Goal: Information Seeking & Learning: Learn about a topic

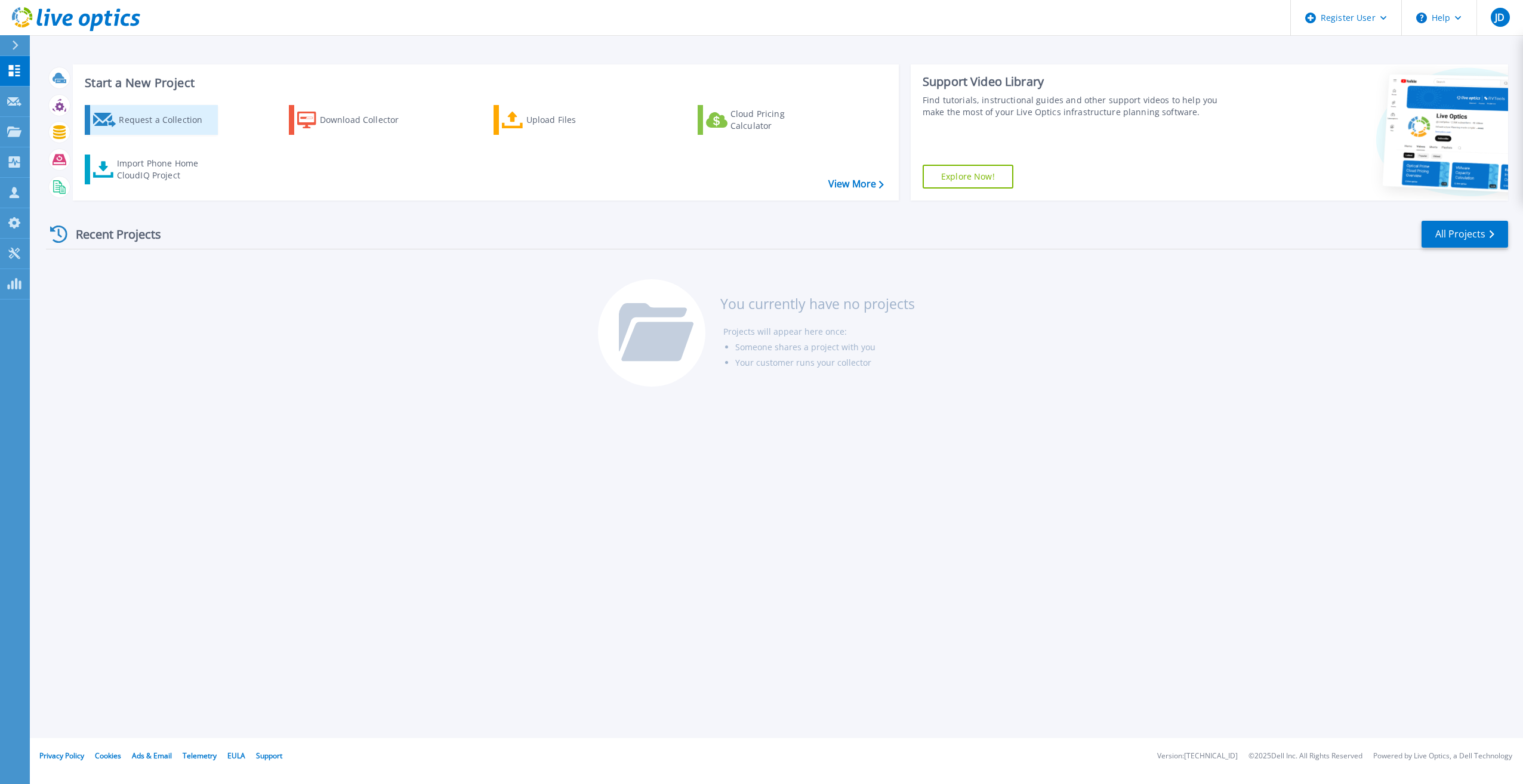
click at [157, 129] on div "Request a Collection" at bounding box center [167, 120] width 95 height 24
click at [2, 128] on link "Projects Projects" at bounding box center [14, 132] width 30 height 30
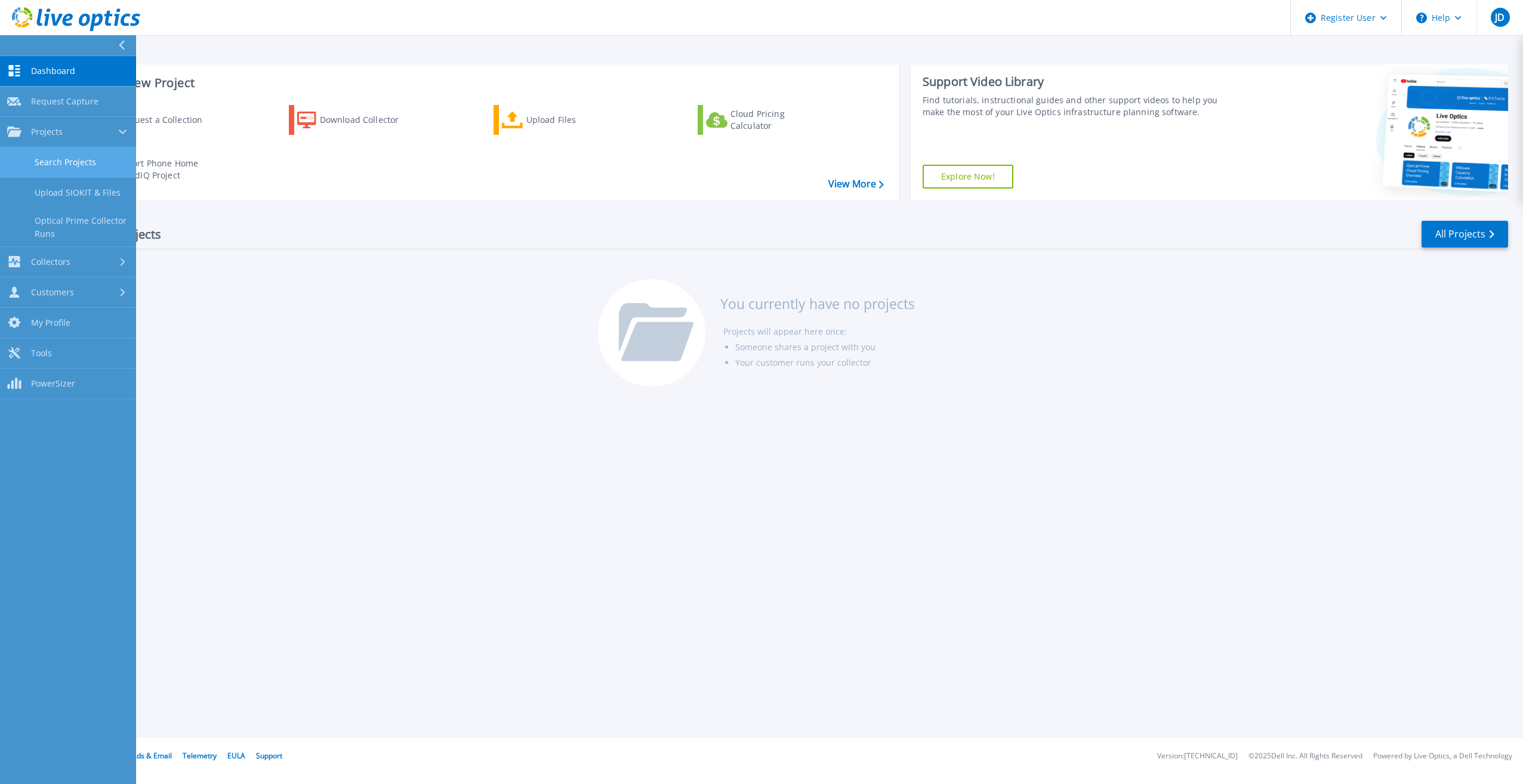
click at [87, 160] on link "Search Projects" at bounding box center [68, 162] width 136 height 30
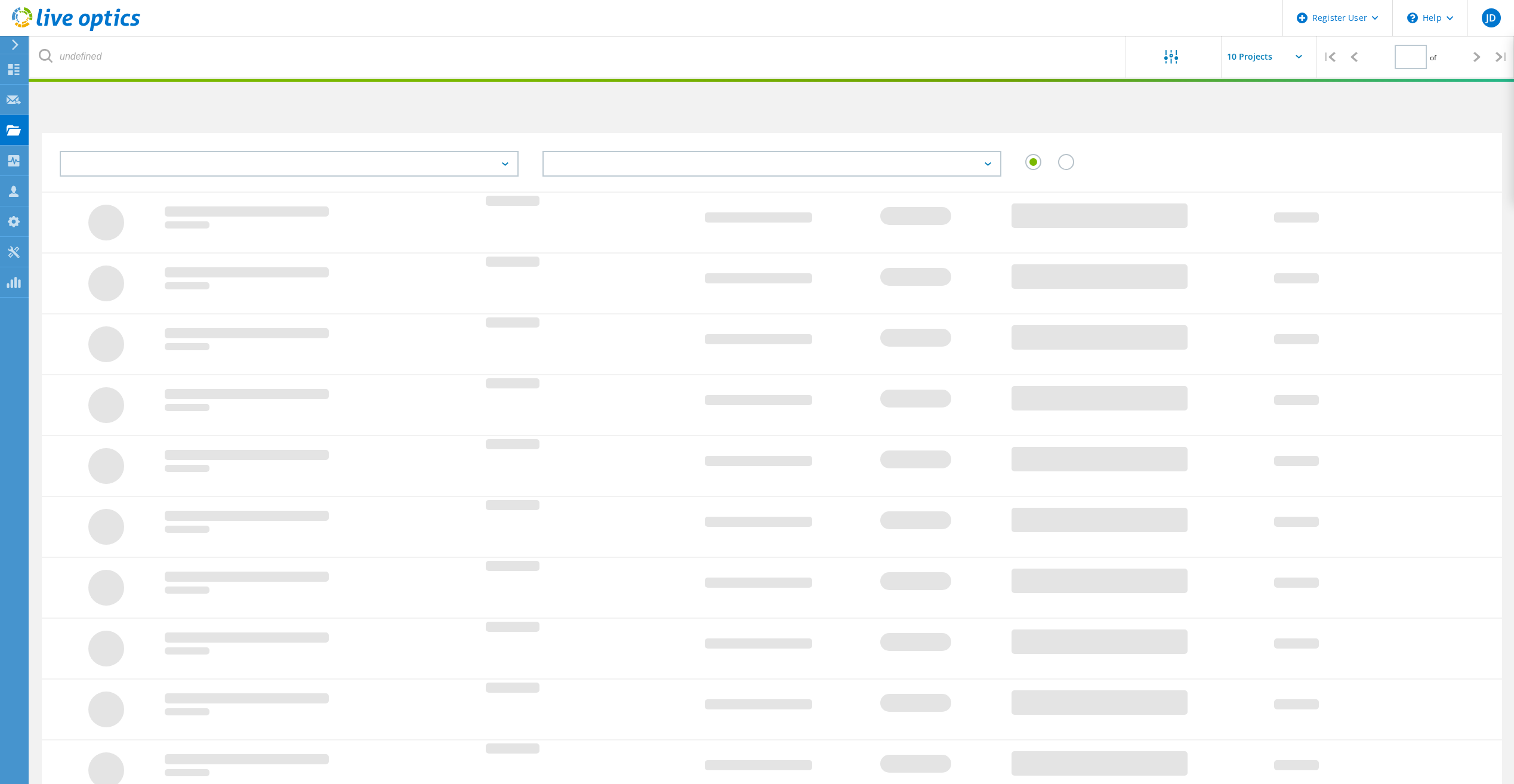
type input "1"
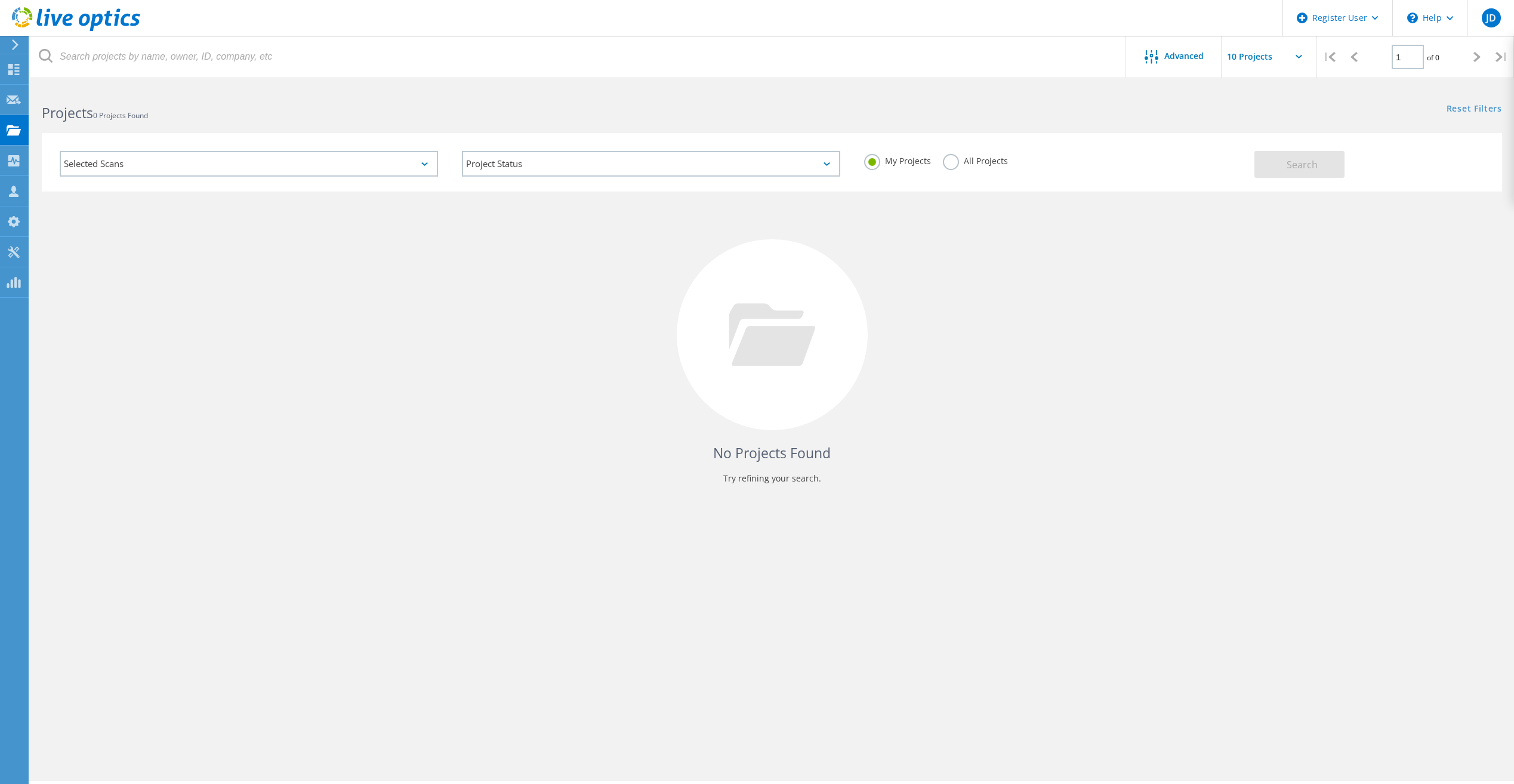
click at [251, 166] on div "Selected Scans" at bounding box center [249, 164] width 378 height 26
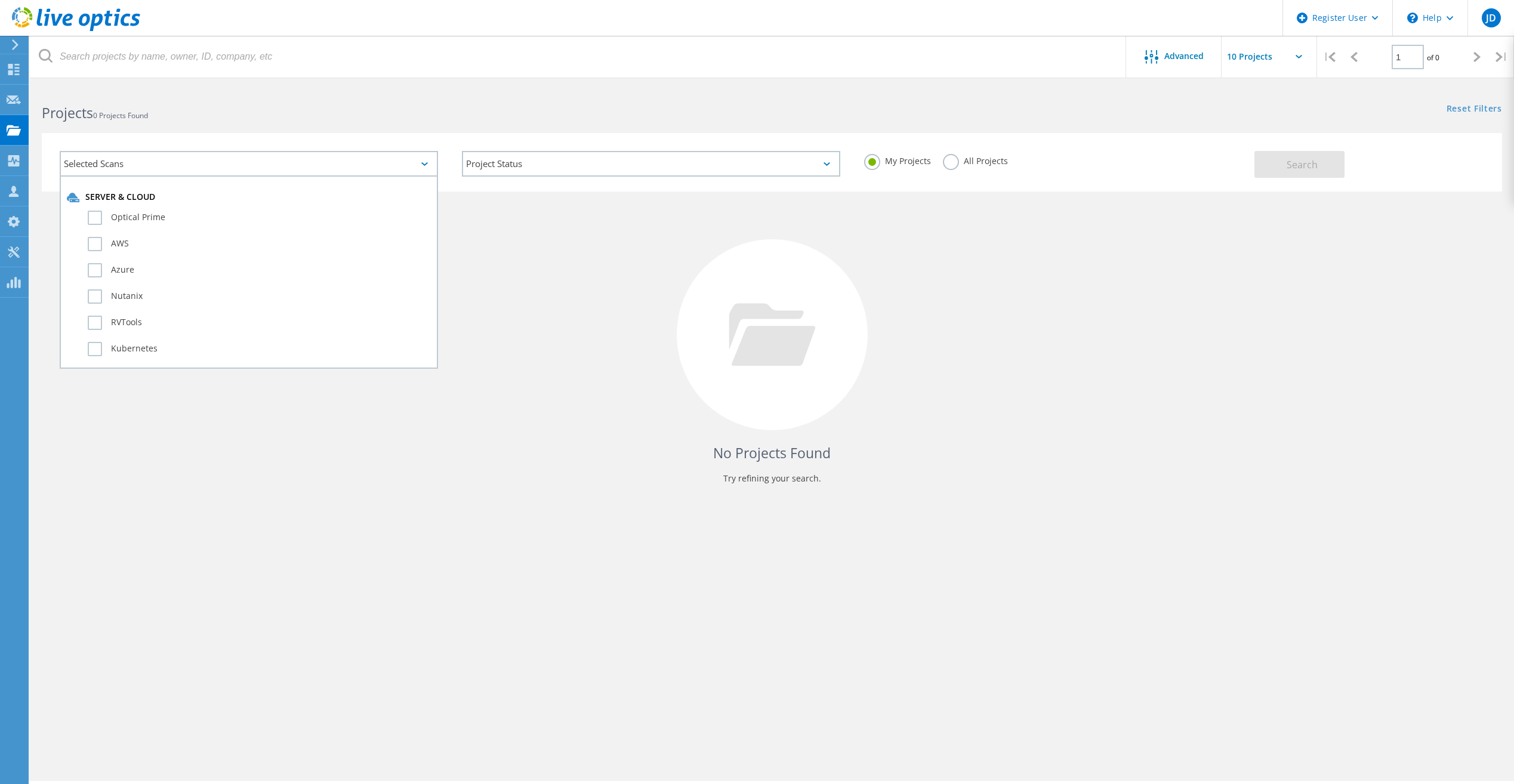
drag, startPoint x: 623, startPoint y: 265, endPoint x: 1007, endPoint y: 294, distance: 385.1
click at [625, 265] on div "No Projects Found Try refining your search." at bounding box center [772, 346] width 1460 height 309
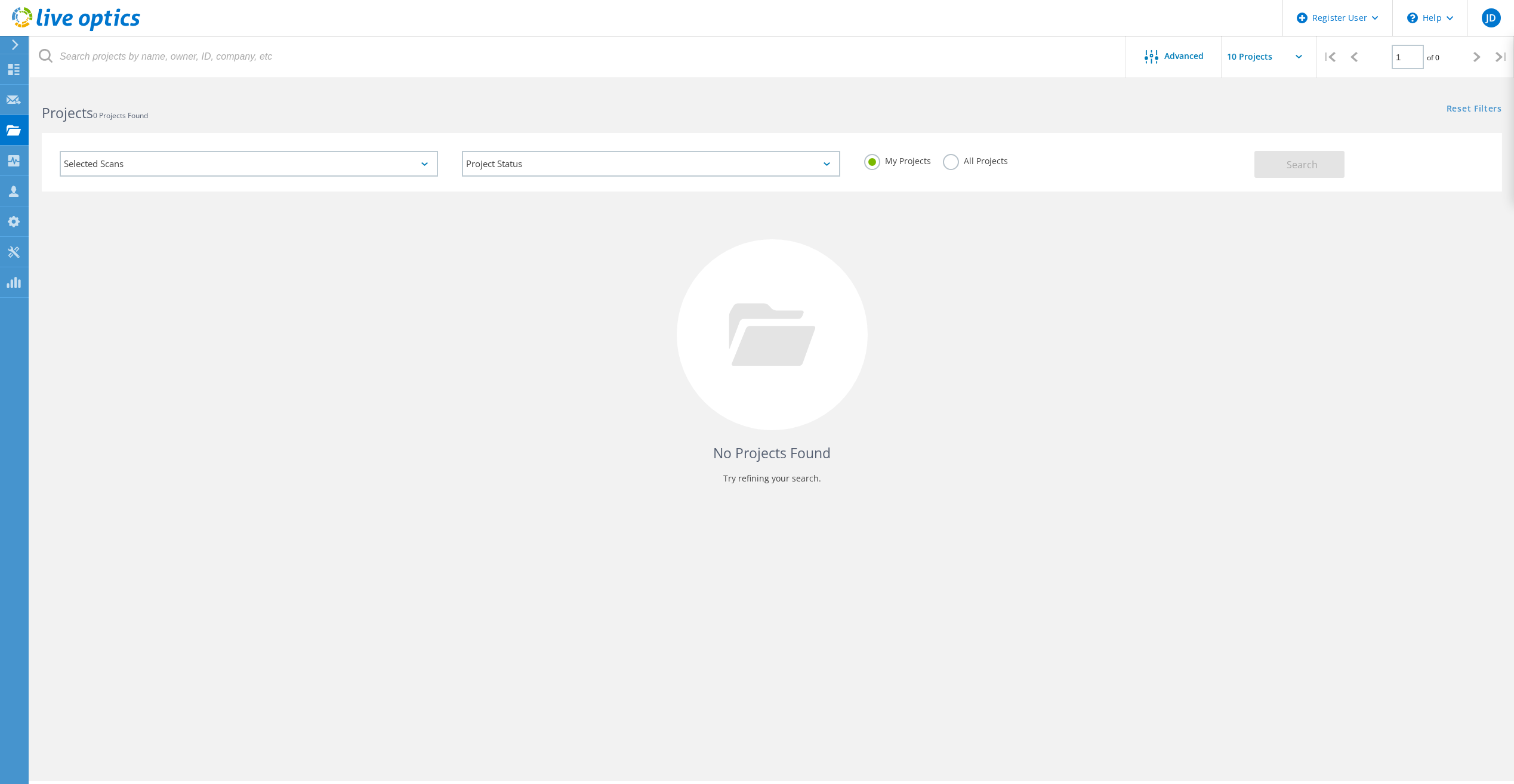
click at [421, 171] on div "Selected Scans" at bounding box center [249, 164] width 378 height 26
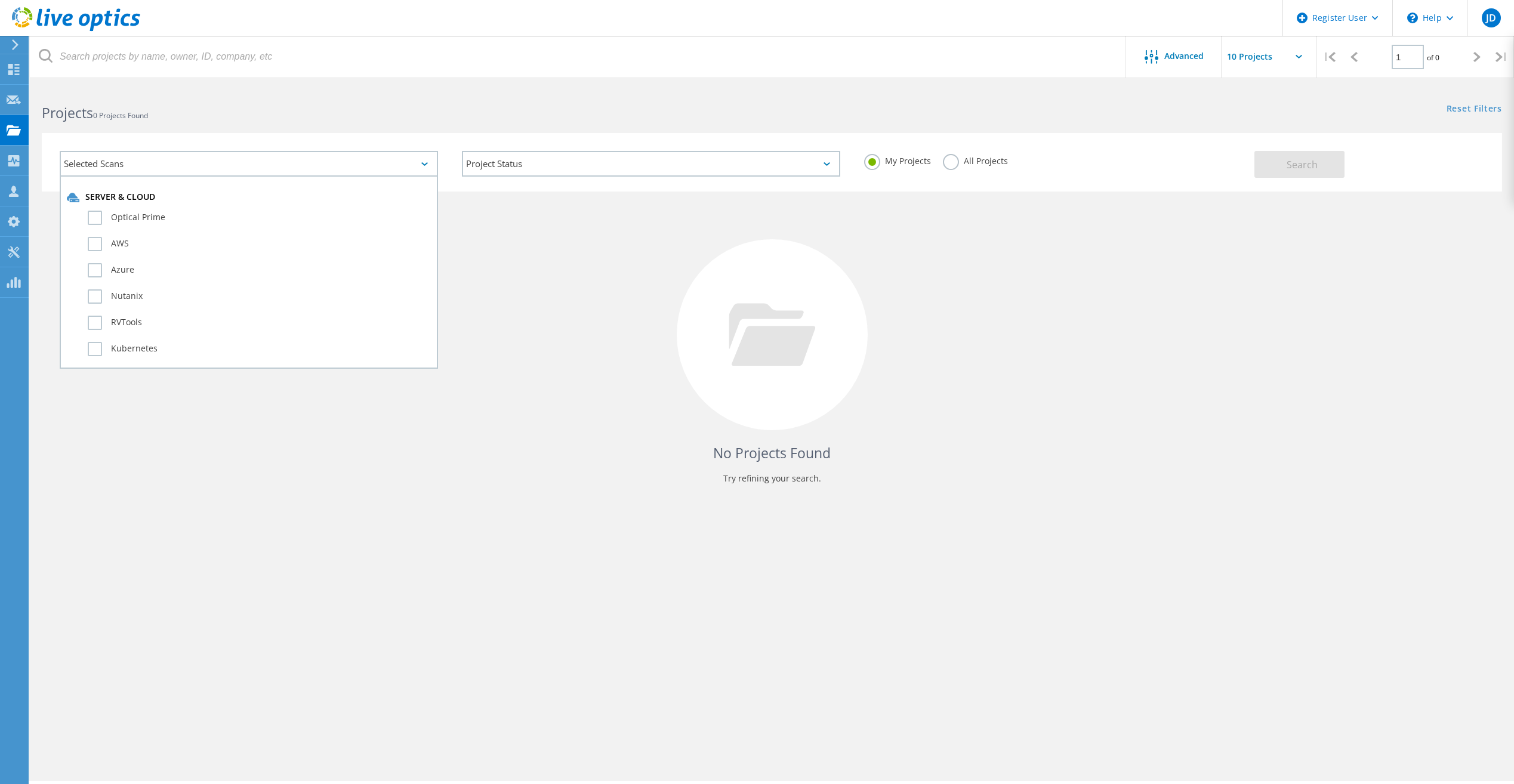
click at [229, 169] on div "Selected Scans" at bounding box center [249, 164] width 378 height 26
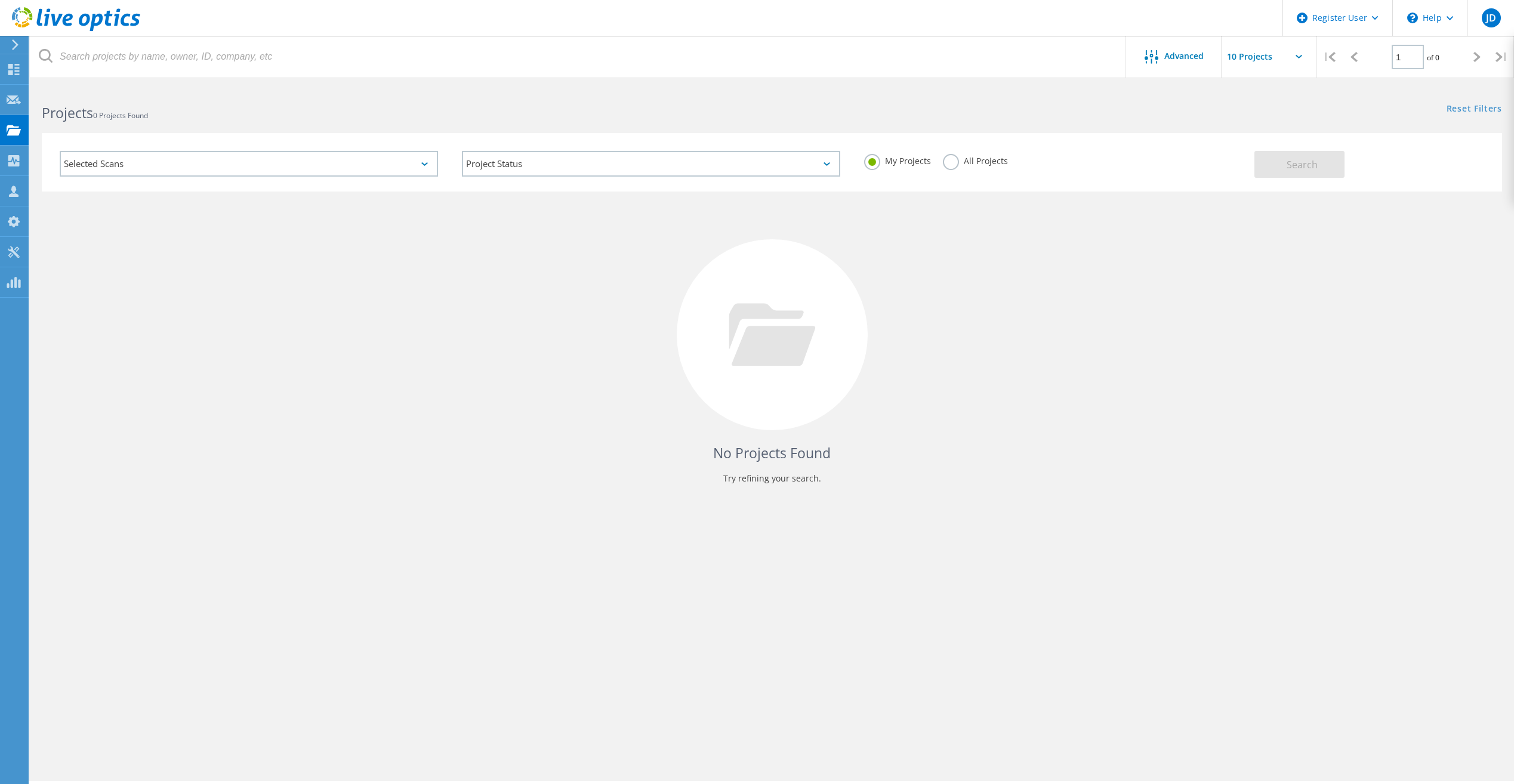
click at [556, 177] on div "Project Status In Progress Complete Published Anonymous Archived Error" at bounding box center [651, 164] width 402 height 50
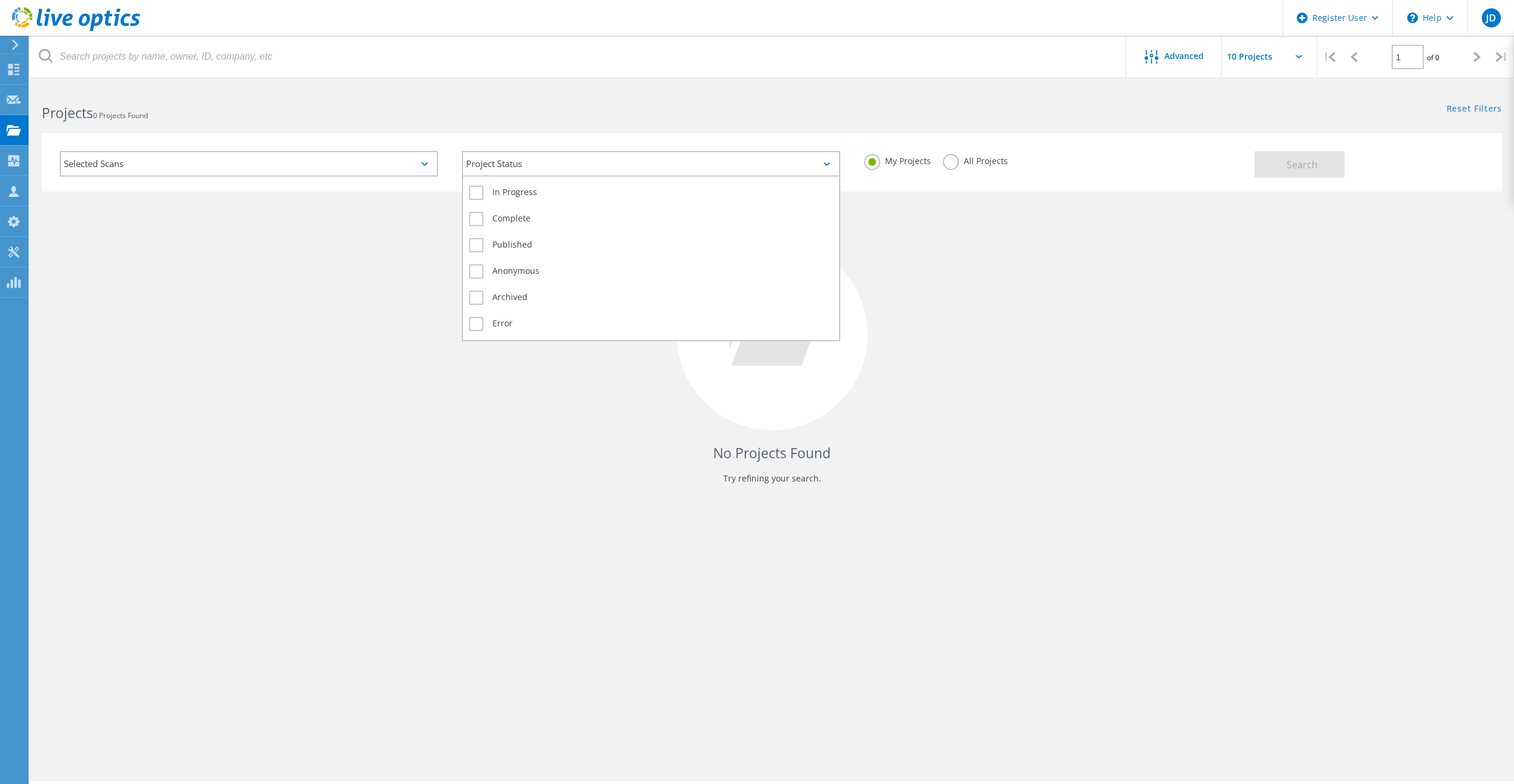
click at [558, 167] on div "Project Status" at bounding box center [651, 164] width 378 height 26
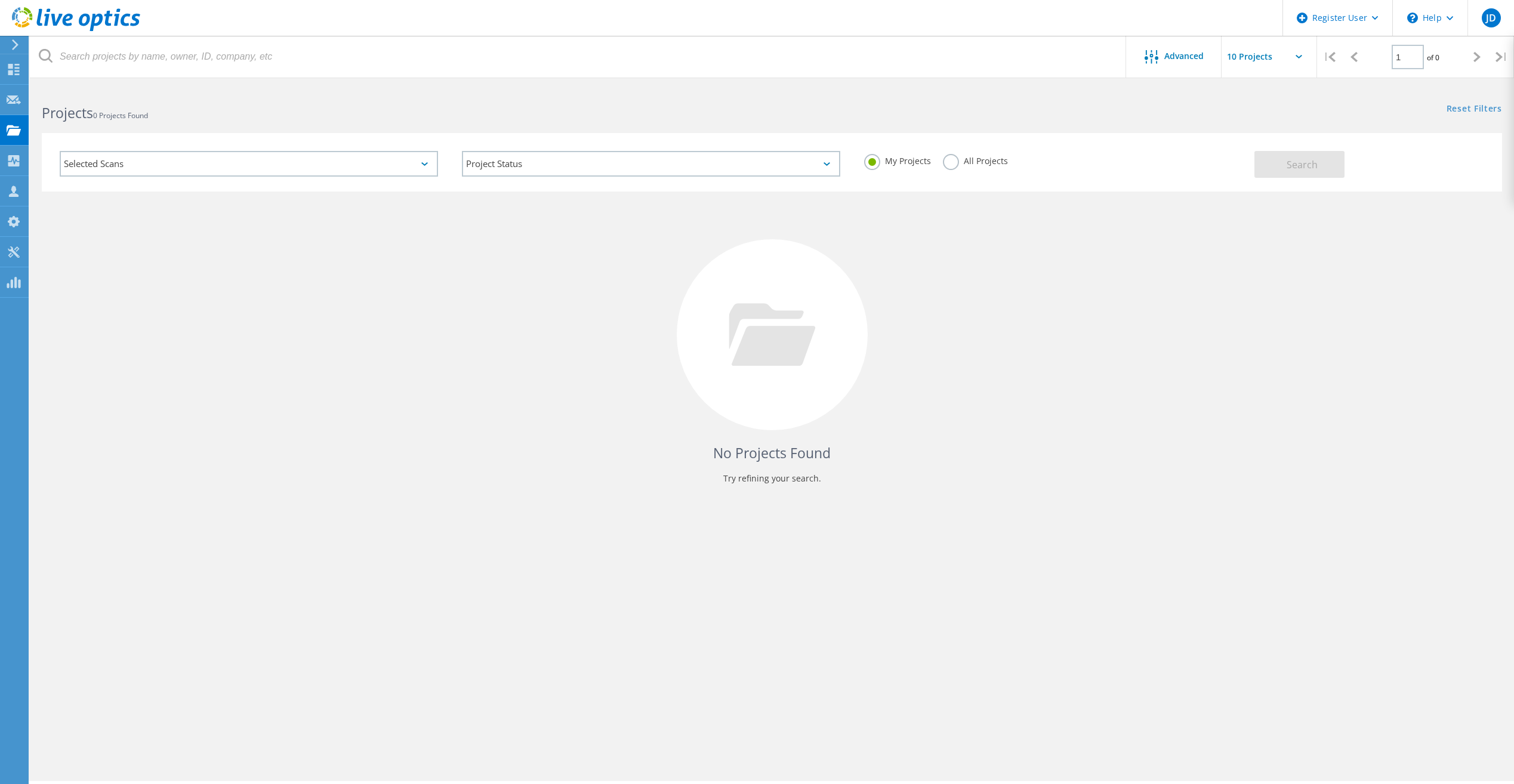
click at [952, 165] on label "All Projects" at bounding box center [975, 159] width 65 height 12
click at [0, 0] on input "All Projects" at bounding box center [0, 0] width 0 height 0
click at [1262, 164] on button "Search" at bounding box center [1299, 164] width 90 height 27
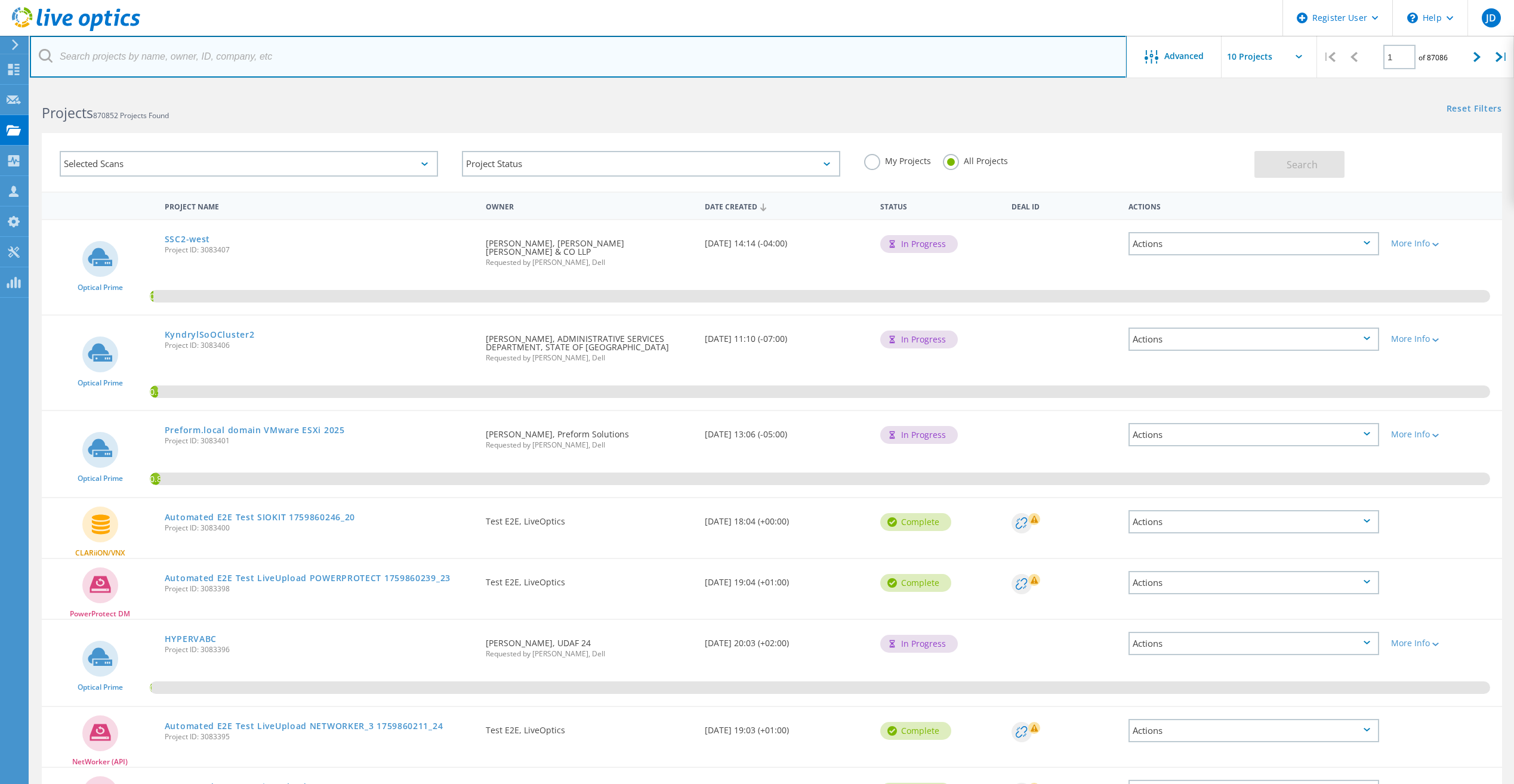
click at [311, 48] on input "text" at bounding box center [578, 57] width 1097 height 42
type input "[PERSON_NAME] Post Buildings"
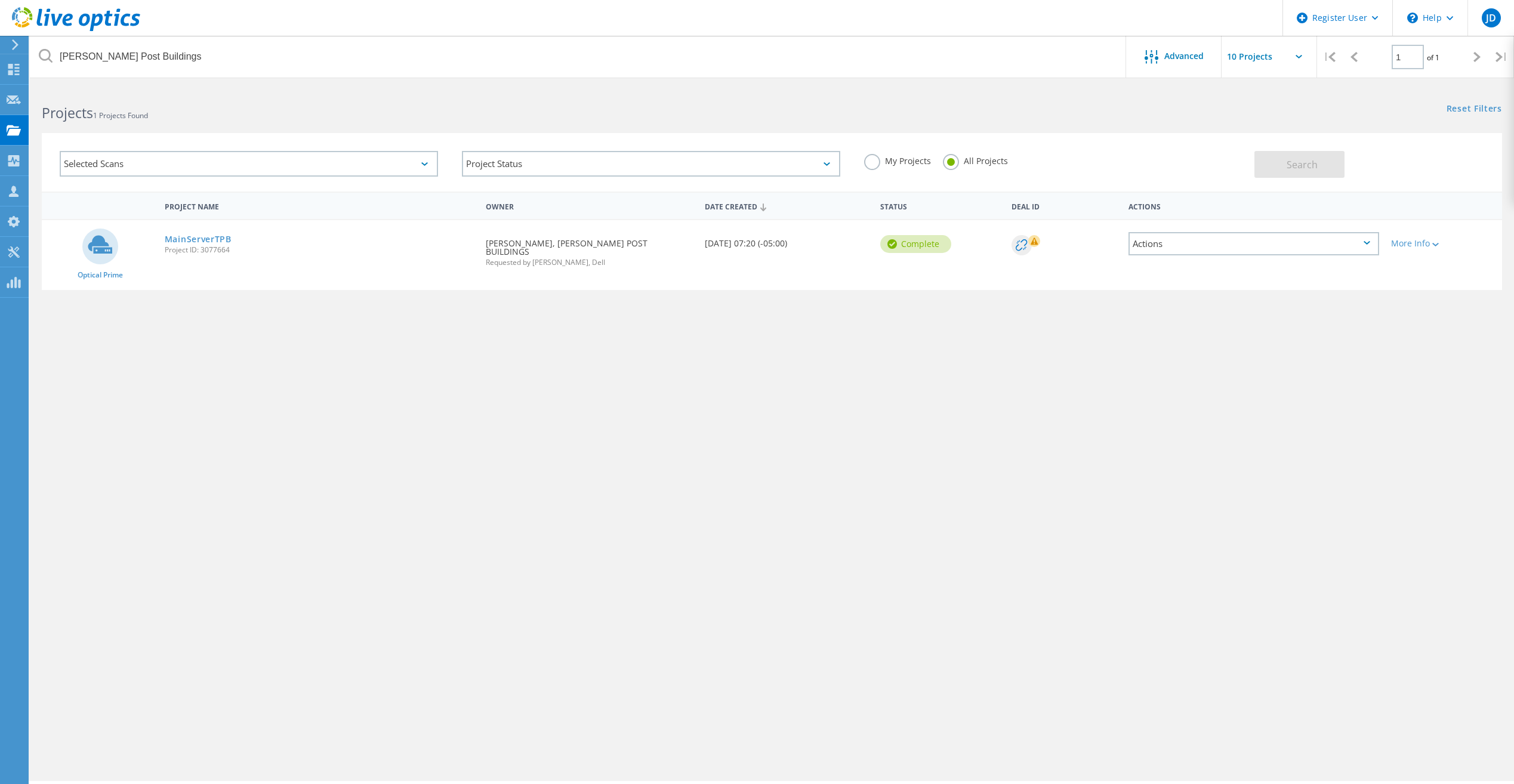
click at [247, 233] on div "MainServerTPB Project ID: 3077664" at bounding box center [319, 242] width 321 height 45
click at [213, 239] on link "MainServerTPB" at bounding box center [198, 239] width 67 height 9
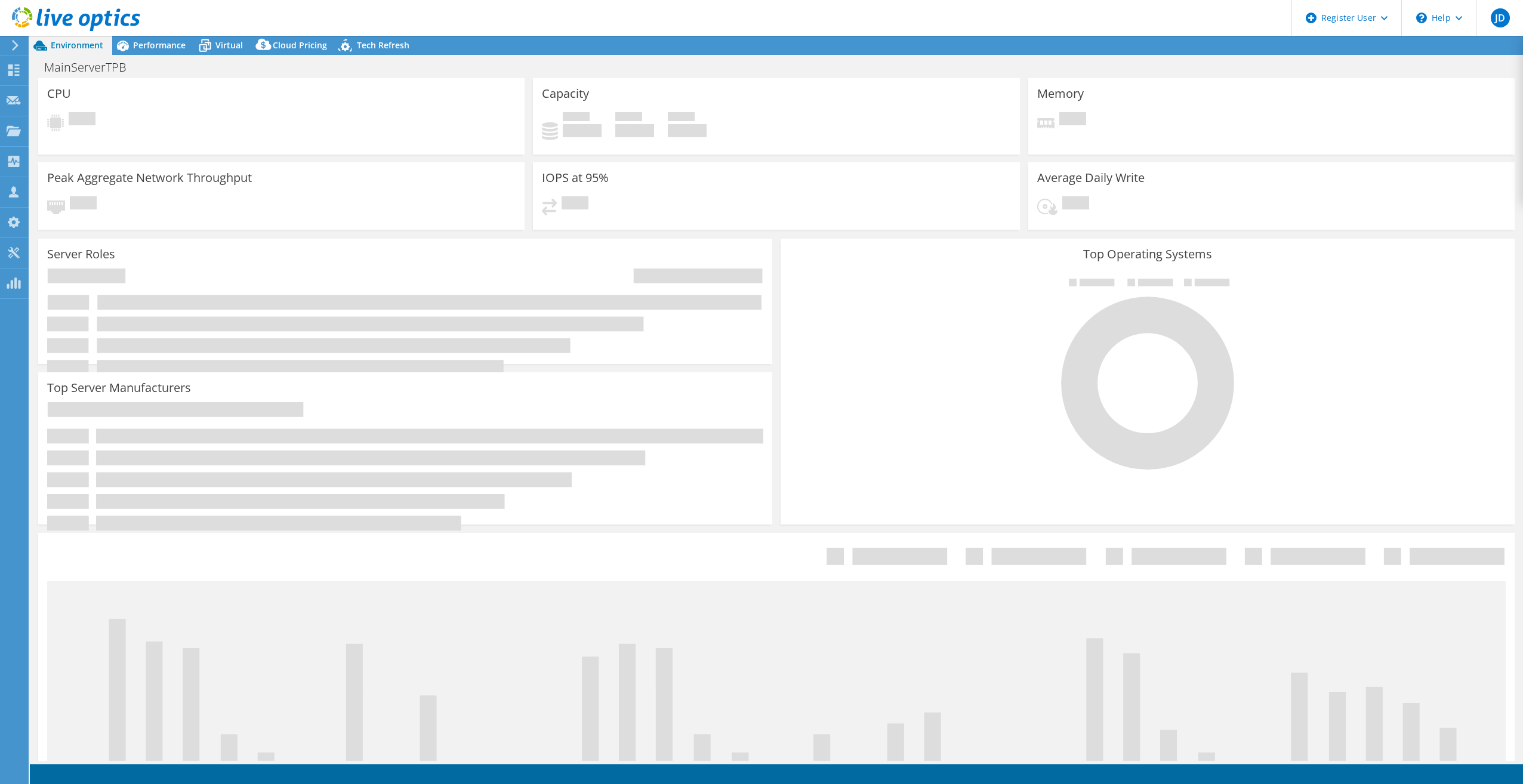
select select "USD"
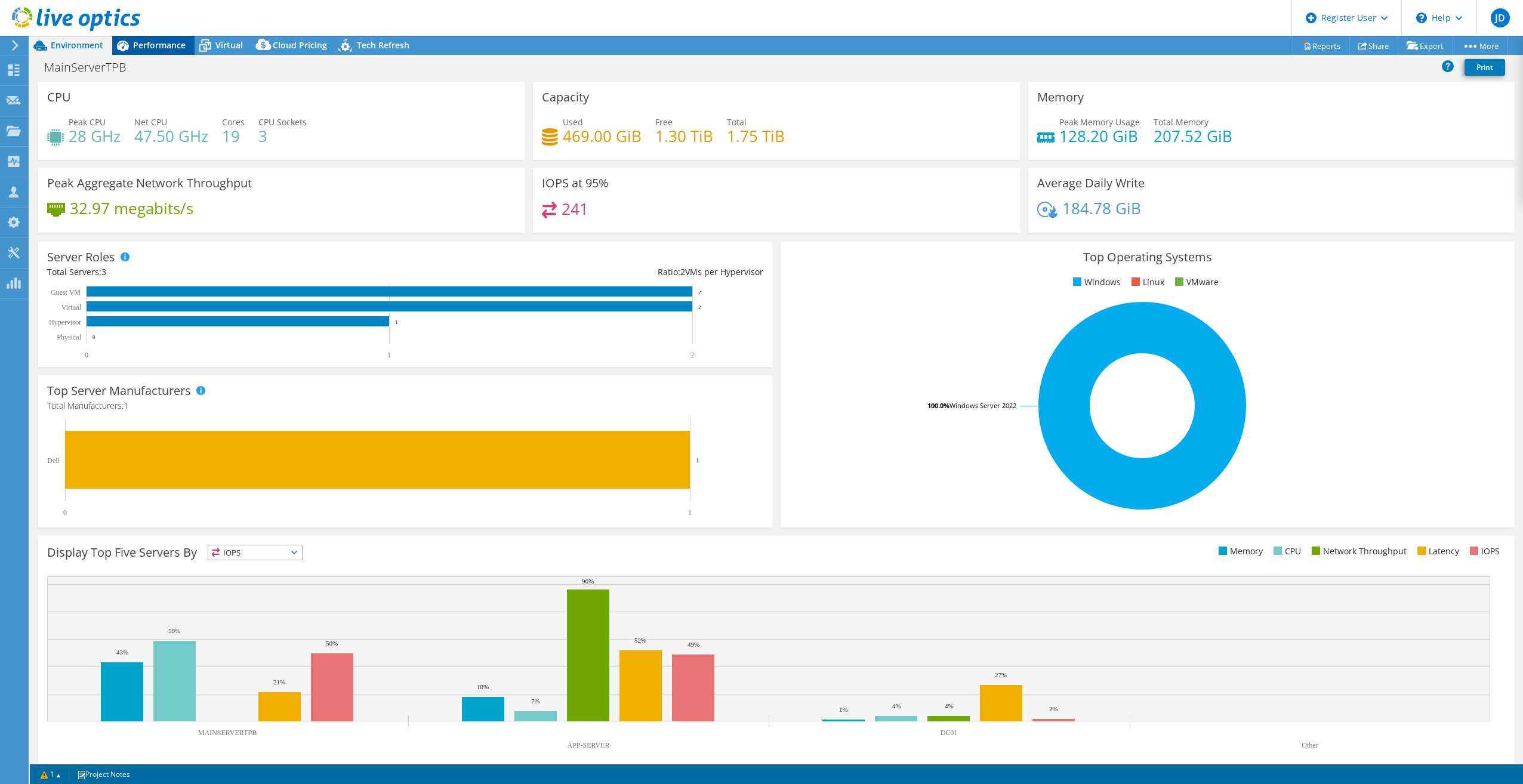
click at [164, 45] on span "Performance" at bounding box center [159, 45] width 53 height 12
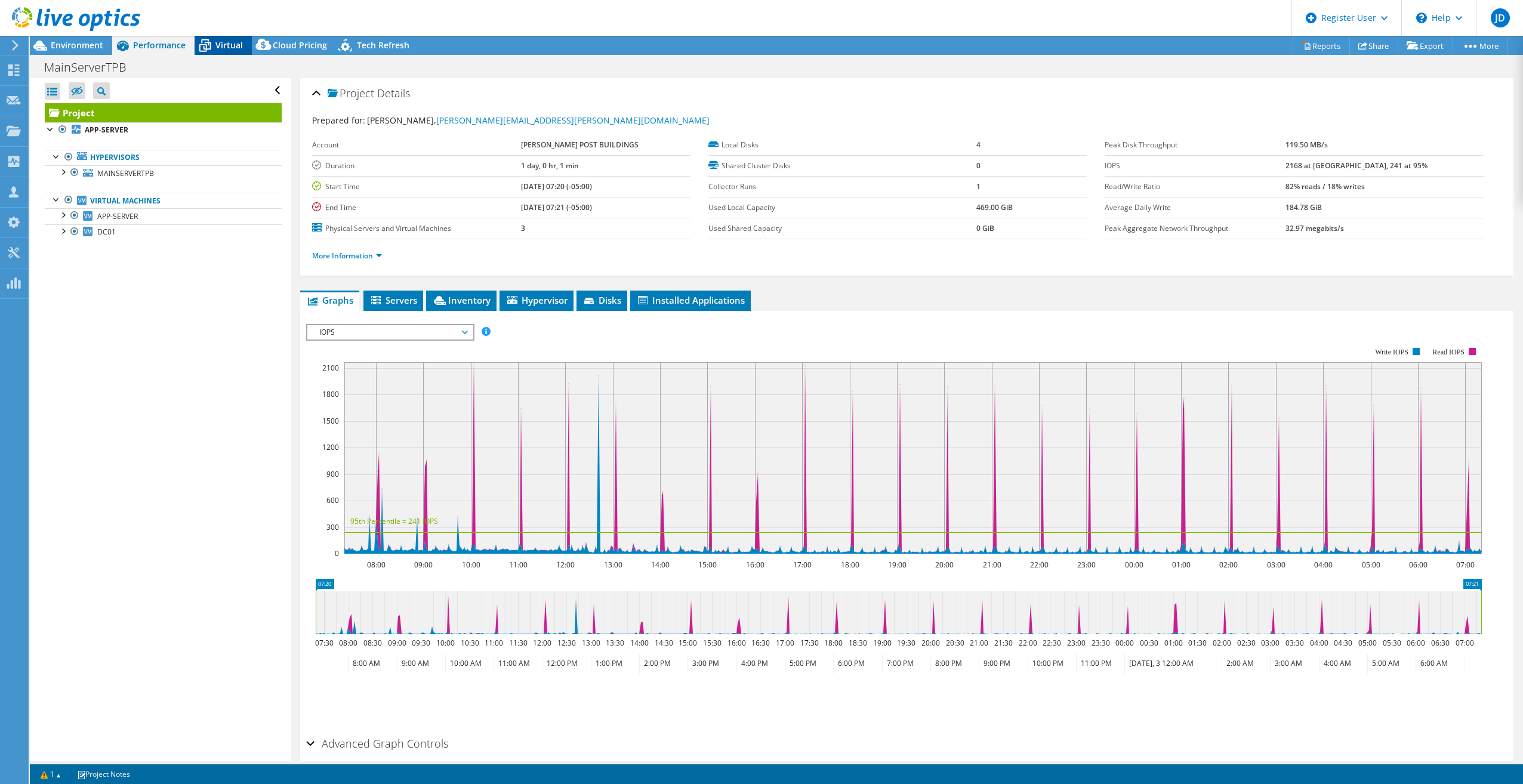
click at [215, 48] on icon at bounding box center [205, 45] width 21 height 21
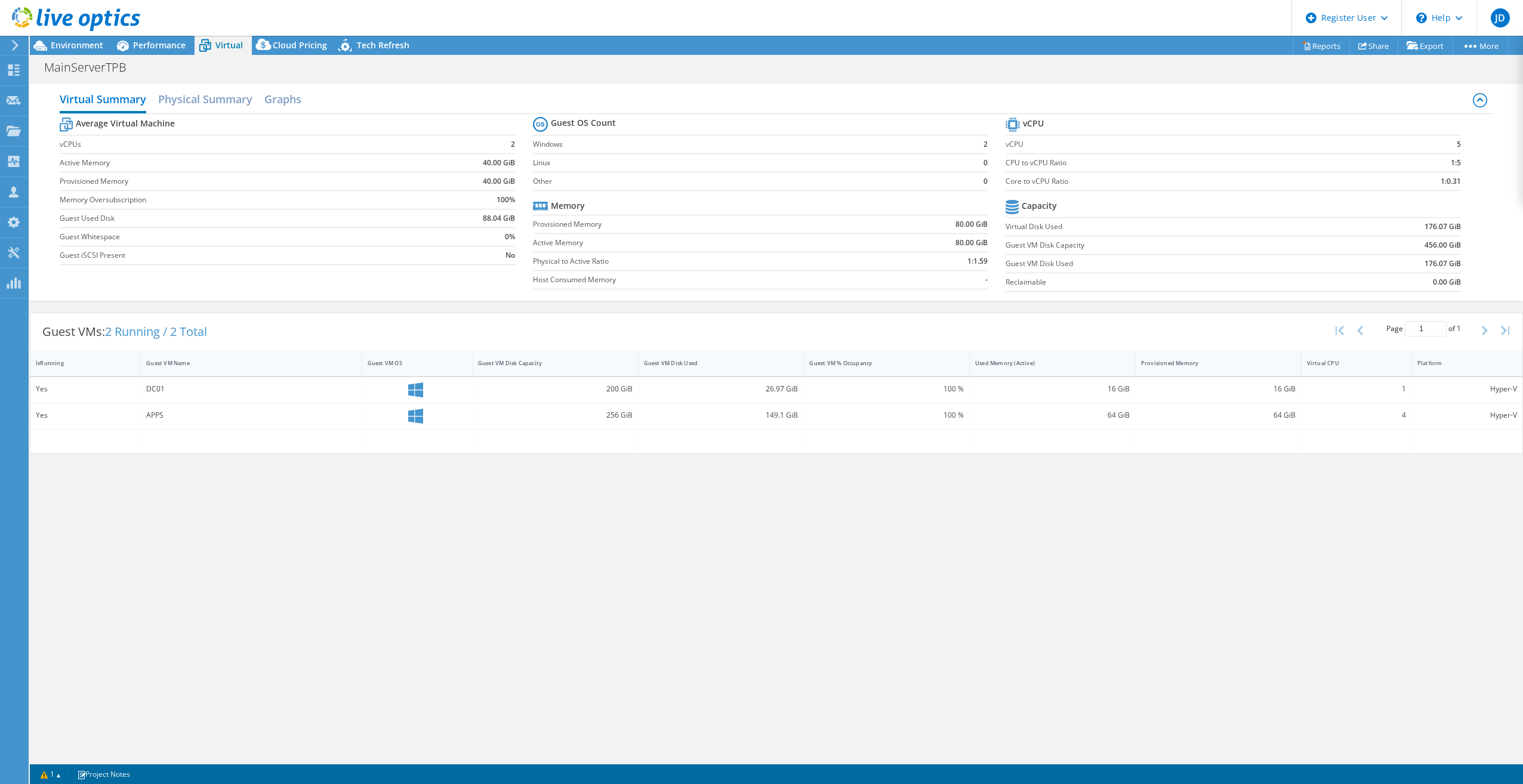
click at [309, 33] on header "JD Dell User Jacob Duncan Jacob.Duncan@dell.com Dell My Profile Log Out \n Help…" at bounding box center [761, 18] width 1523 height 36
click at [309, 45] on span "Cloud Pricing" at bounding box center [299, 45] width 54 height 12
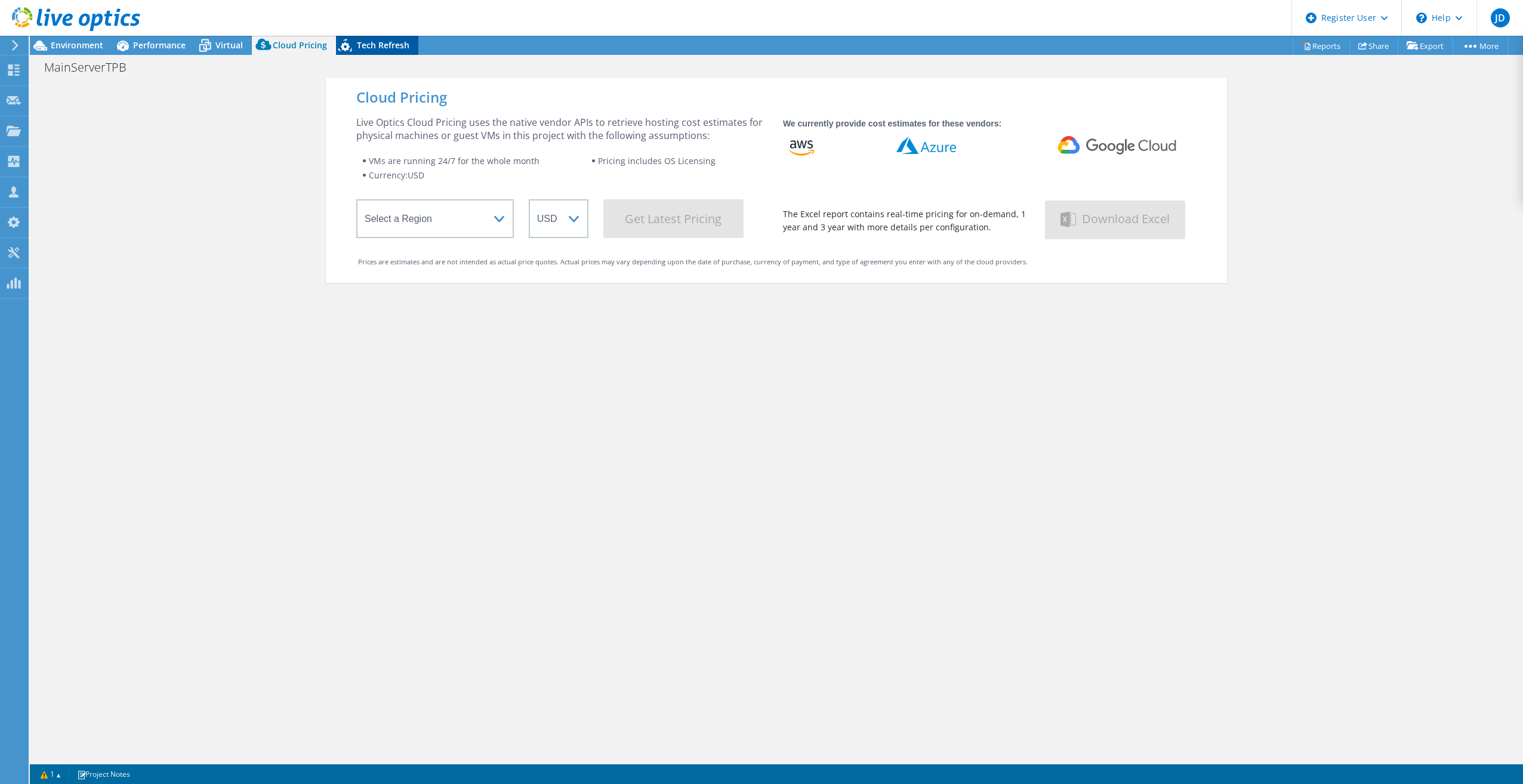
click at [368, 45] on span "Tech Refresh" at bounding box center [383, 45] width 53 height 12
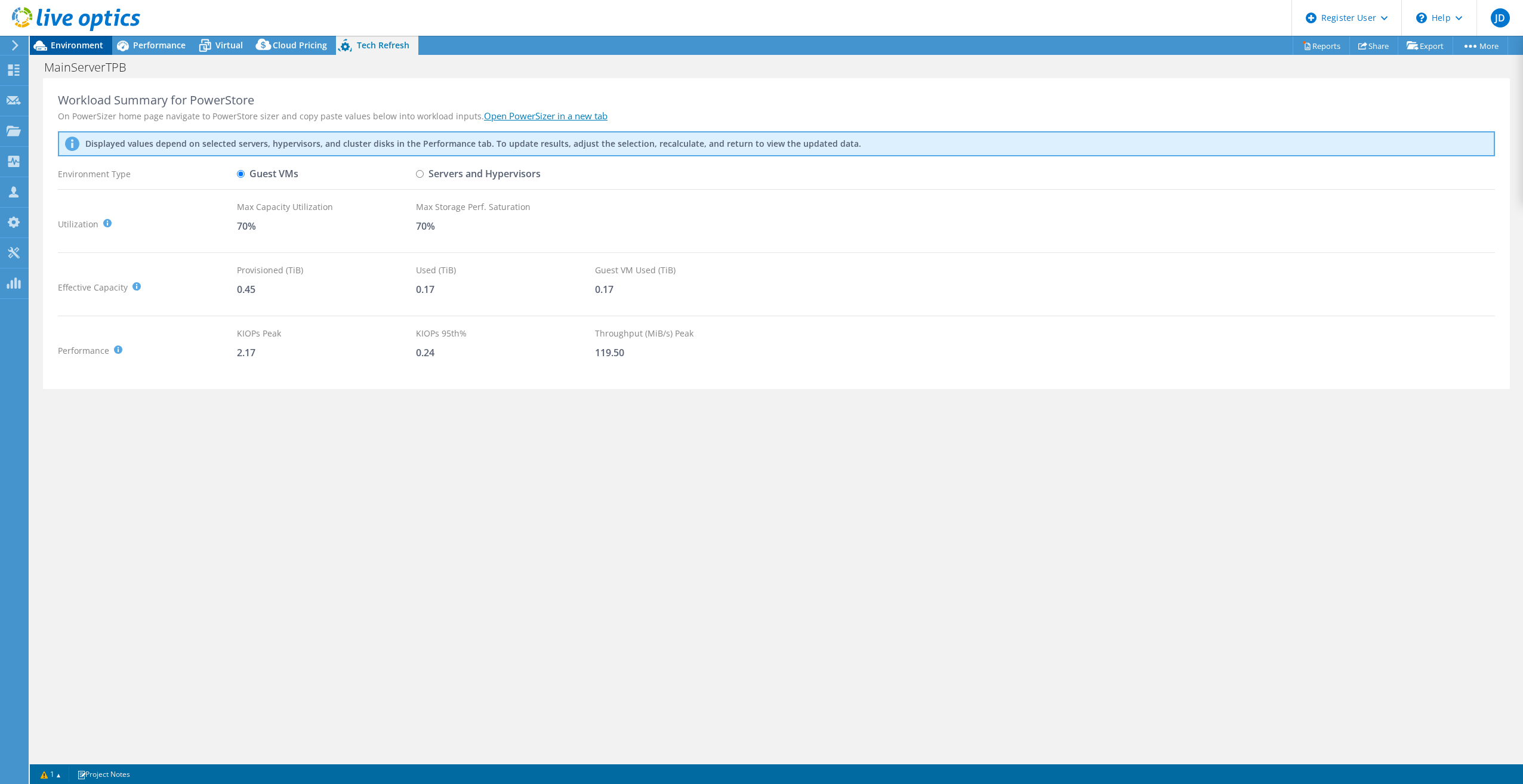
click at [87, 43] on span "Environment" at bounding box center [76, 45] width 53 height 12
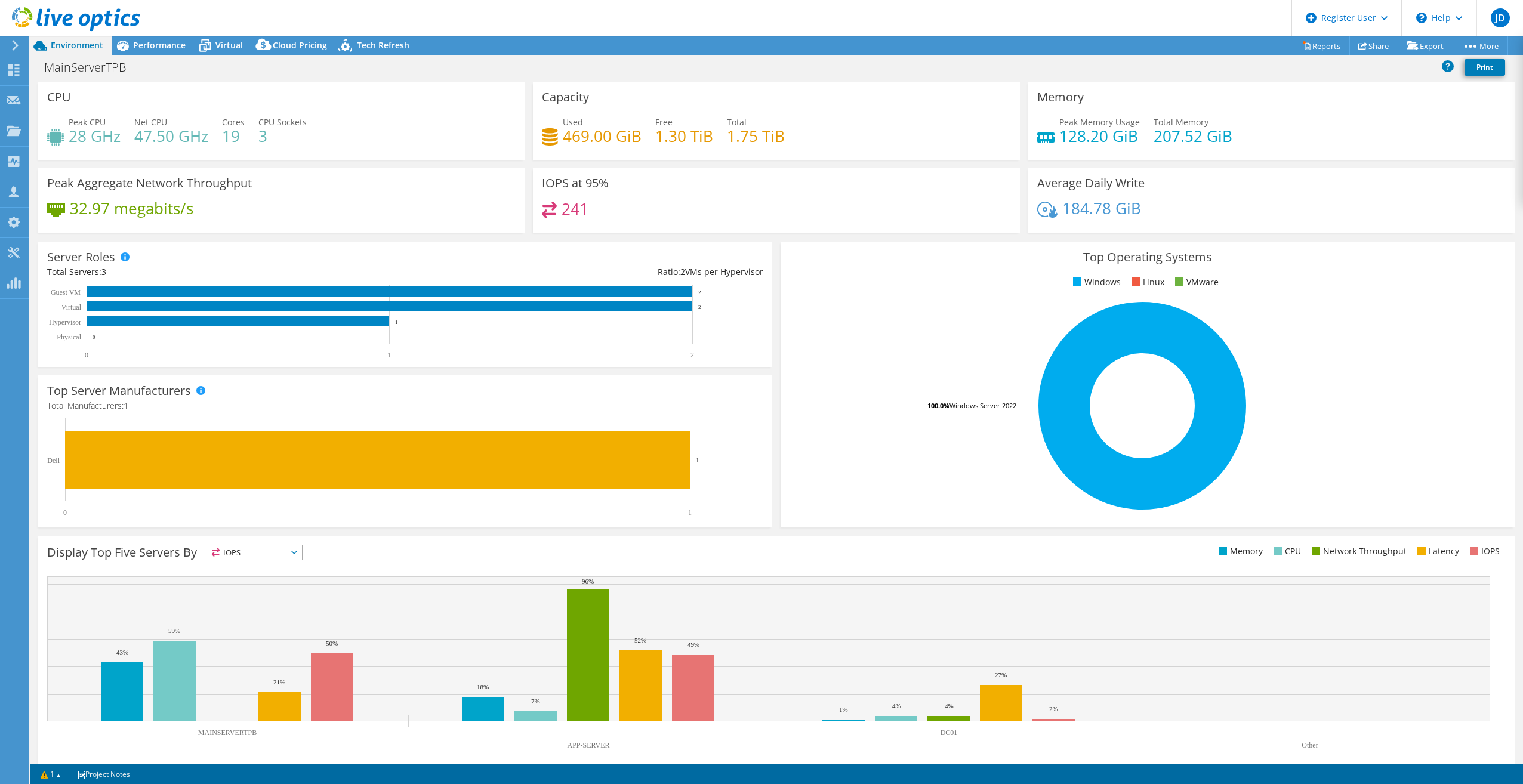
click at [1349, 330] on rect at bounding box center [1142, 406] width 706 height 209
drag, startPoint x: 68, startPoint y: 133, endPoint x: 286, endPoint y: 138, distance: 218.1
click at [286, 138] on div "Peak CPU 28 GHz Net CPU 47.50 GHz Cores 19 CPU Sockets 3" at bounding box center [281, 135] width 468 height 39
drag, startPoint x: 286, startPoint y: 138, endPoint x: 299, endPoint y: 156, distance: 22.2
click at [298, 154] on div "CPU Peak CPU 28 GHz Net CPU 47.50 GHz Cores 19 CPU Sockets 3" at bounding box center [281, 120] width 486 height 78
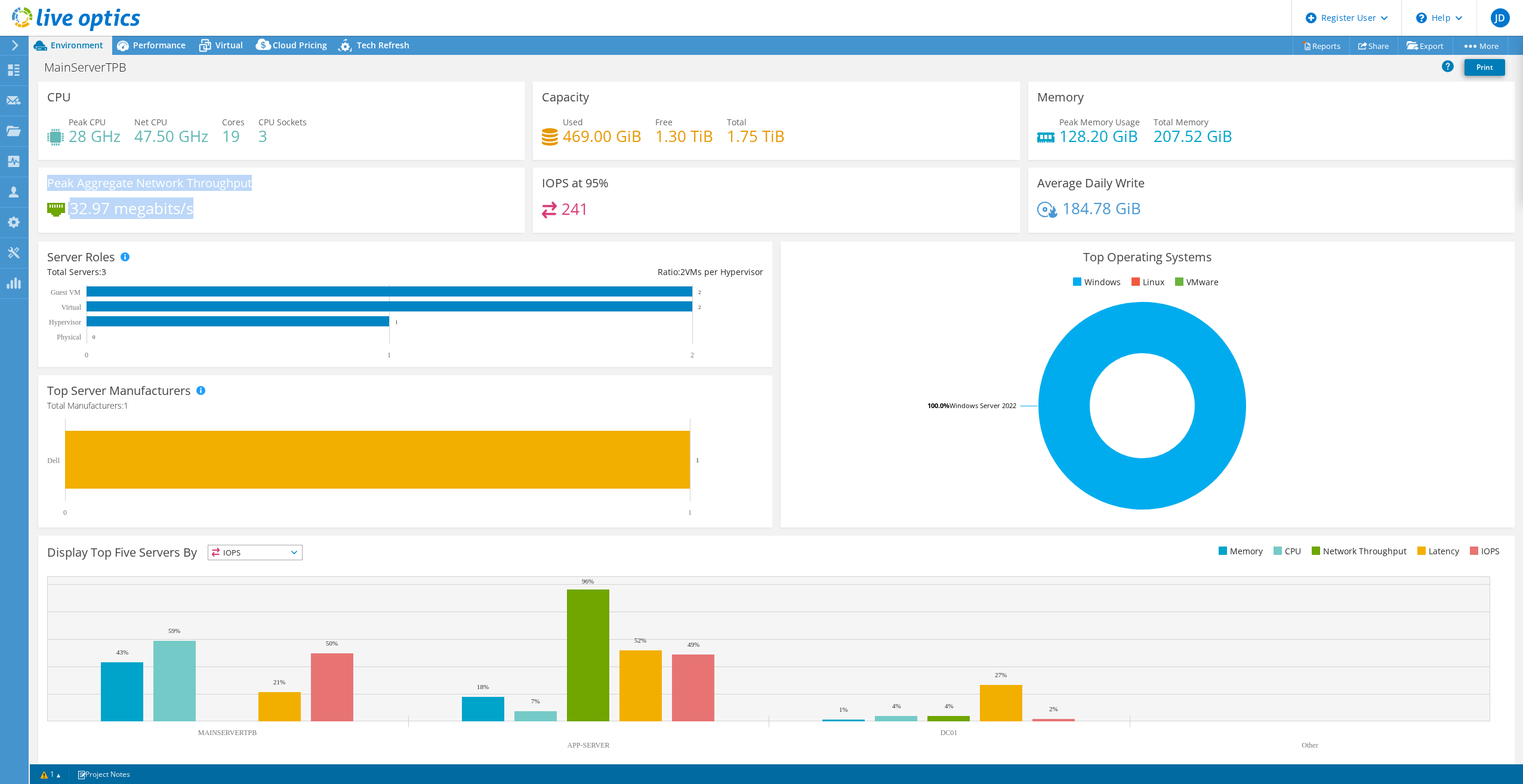
drag, startPoint x: 51, startPoint y: 180, endPoint x: 260, endPoint y: 219, distance: 212.6
click at [256, 219] on div "Peak Aggregate Network Throughput 32.97 megabits/s" at bounding box center [281, 200] width 486 height 65
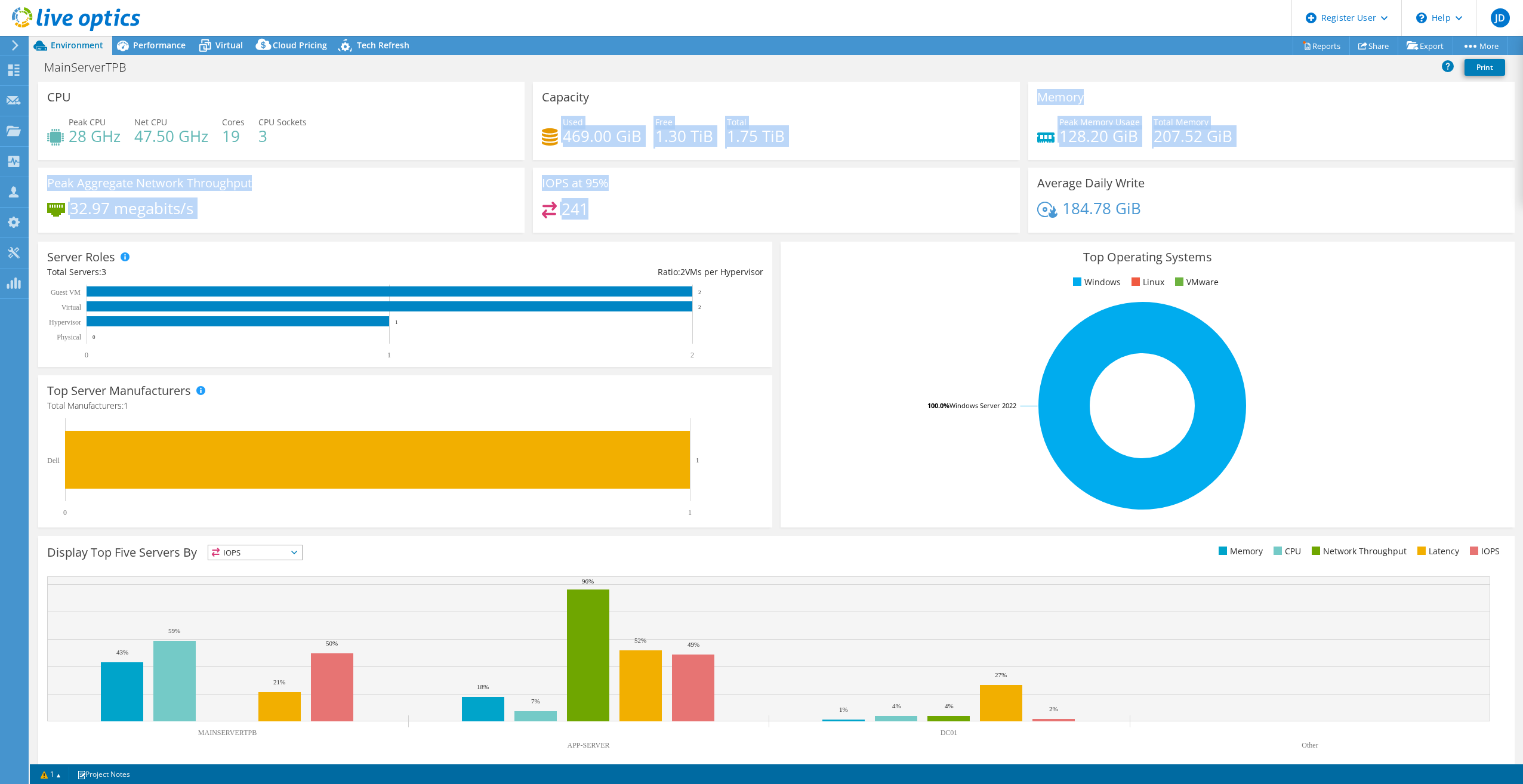
drag, startPoint x: 558, startPoint y: 138, endPoint x: 602, endPoint y: 207, distance: 81.8
click at [597, 209] on div "CPU Peak CPU 28 GHz Net CPU 47.50 GHz Cores 19 CPU Sockets 3 Capacity Used 469.…" at bounding box center [776, 161] width 1485 height 159
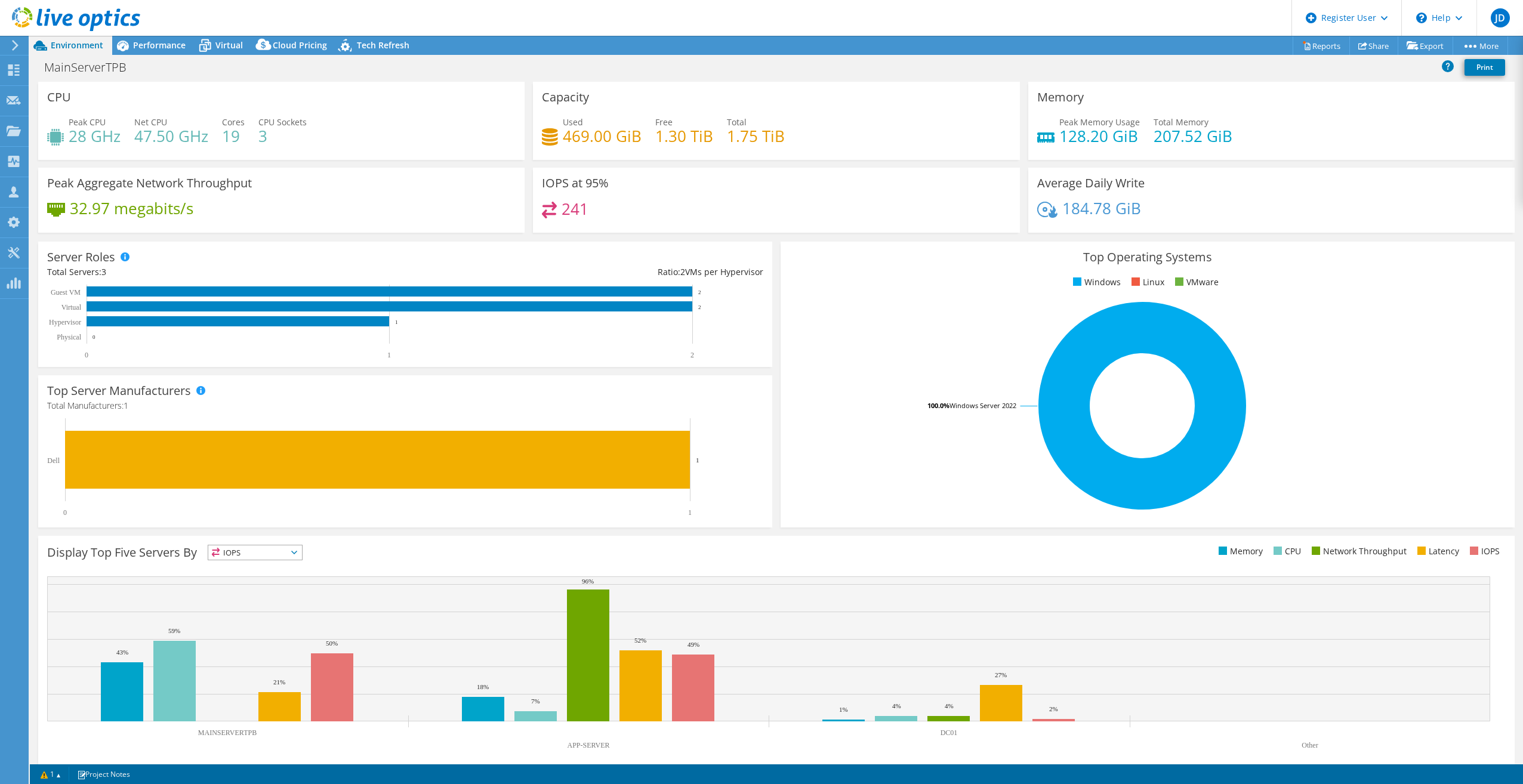
drag, startPoint x: 602, startPoint y: 207, endPoint x: 701, endPoint y: 203, distance: 99.1
click at [701, 203] on div "241" at bounding box center [776, 215] width 468 height 26
click at [1377, 294] on div "Top Operating Systems Windows Linux VMware 100.0% Windows Server 2022" at bounding box center [1148, 384] width 734 height 286
drag, startPoint x: 556, startPoint y: 140, endPoint x: 792, endPoint y: 130, distance: 236.2
click at [792, 130] on div "Used 469.00 GiB Free 1.30 TiB Total 1.75 TiB" at bounding box center [776, 135] width 468 height 39
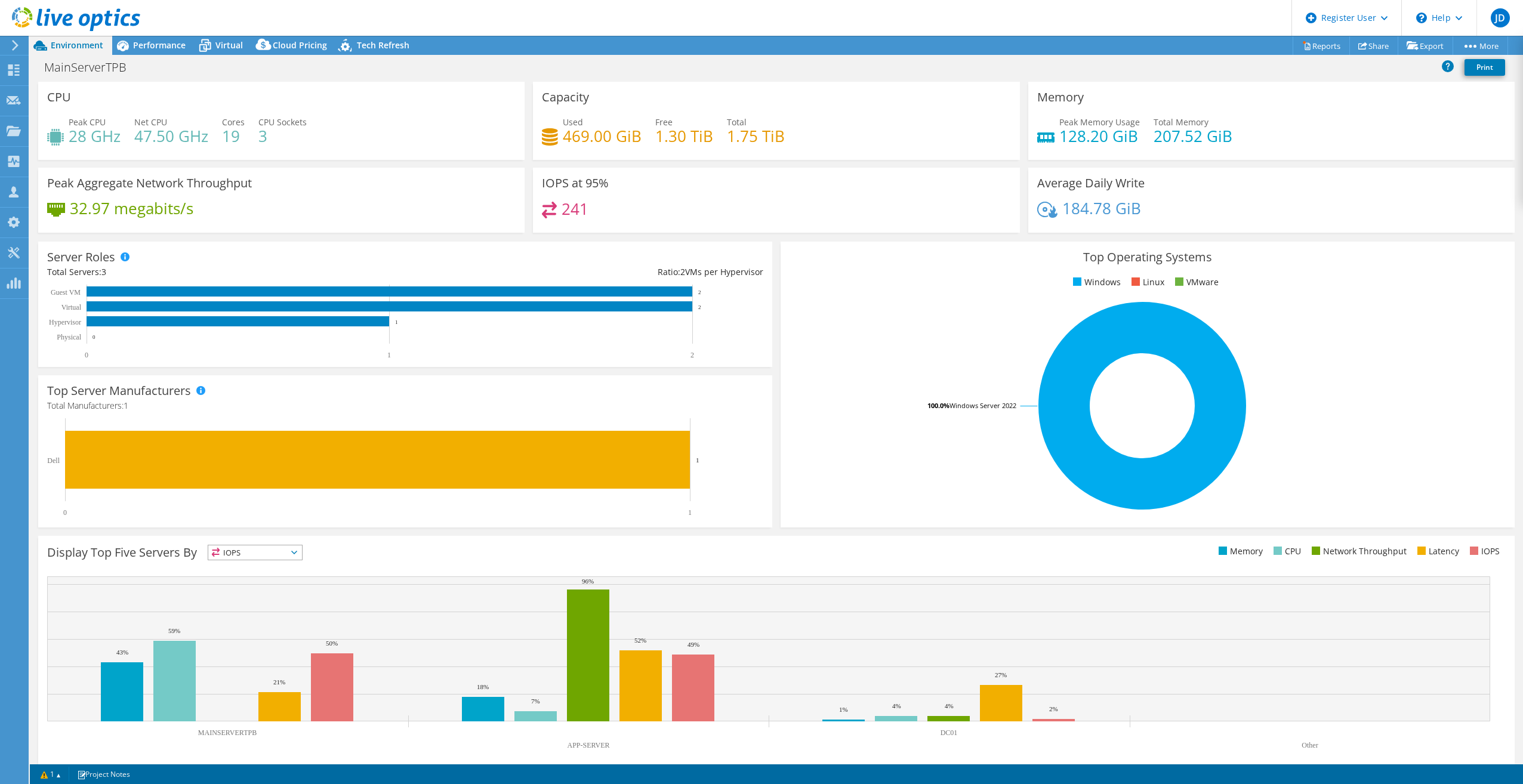
click at [934, 169] on div "IOPS at 95% 241" at bounding box center [776, 200] width 486 height 65
drag, startPoint x: 1224, startPoint y: 130, endPoint x: 1020, endPoint y: 131, distance: 204.0
click at [1024, 131] on div "Memory Peak Memory Usage 128.20 GiB Total Memory 207.52 GiB" at bounding box center [1272, 120] width 495 height 78
drag, startPoint x: 1020, startPoint y: 131, endPoint x: 1001, endPoint y: 210, distance: 81.3
click at [1010, 210] on div "CPU Peak CPU 28 GHz Net CPU 47.50 GHz Cores 19 CPU Sockets 3 Capacity Used 469.…" at bounding box center [776, 161] width 1485 height 159
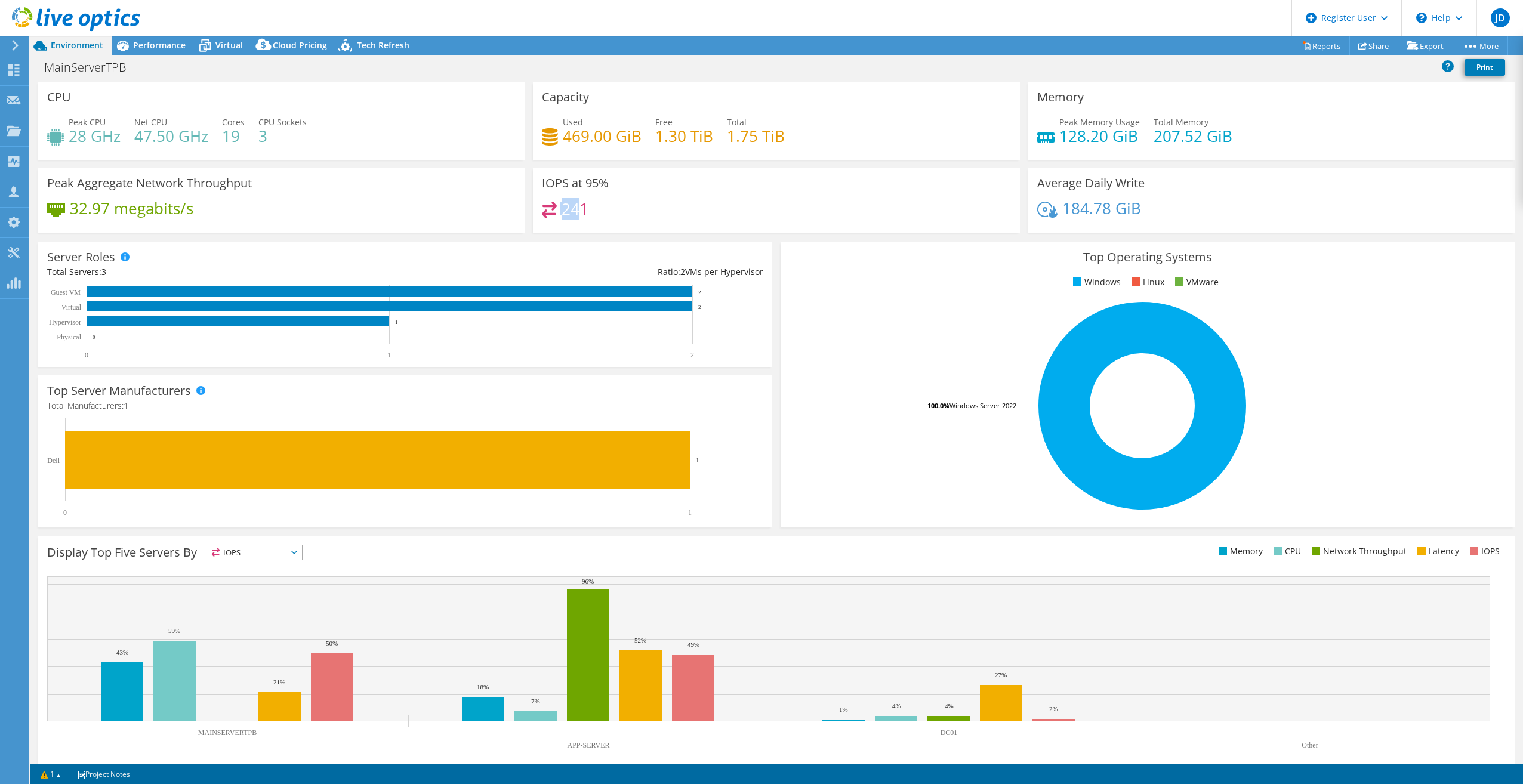
drag, startPoint x: 602, startPoint y: 201, endPoint x: 576, endPoint y: 201, distance: 26.0
click at [576, 201] on div "IOPS at 95% 241" at bounding box center [776, 200] width 486 height 65
